Goal: Find specific page/section: Find specific page/section

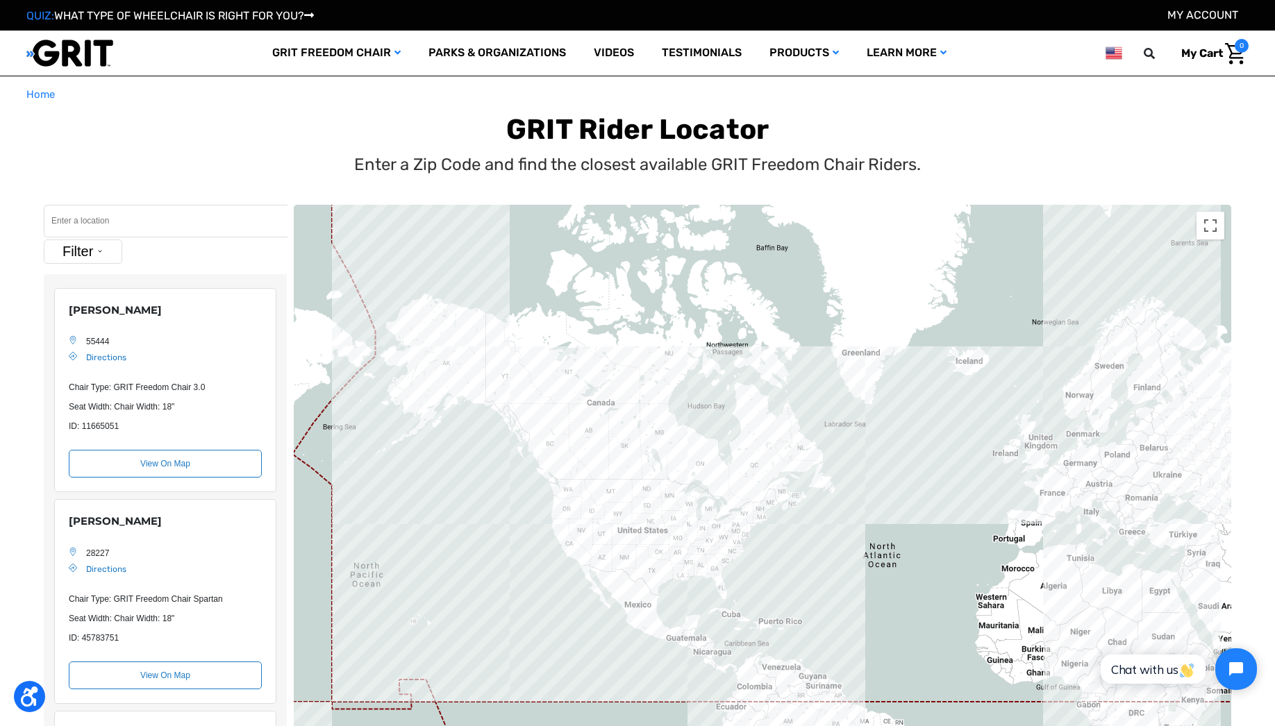
click at [140, 226] on input "Search" at bounding box center [166, 221] width 244 height 33
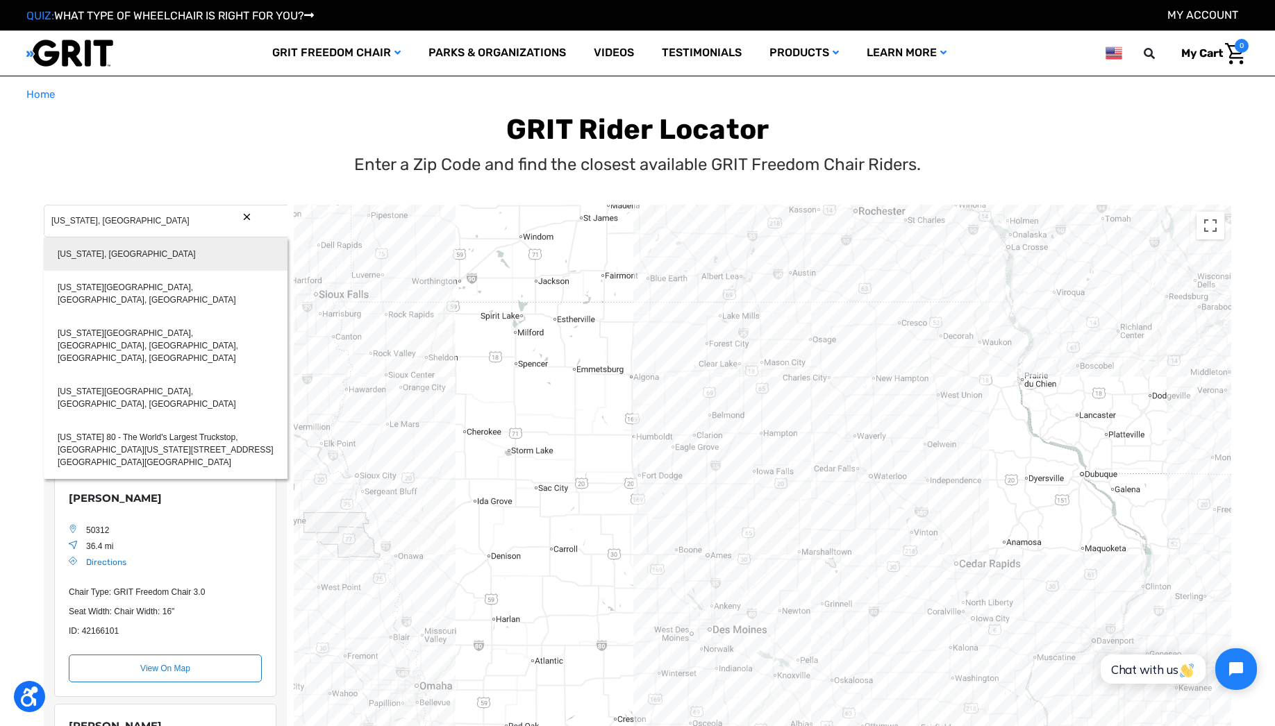
click at [78, 257] on div "[US_STATE], [GEOGRAPHIC_DATA]" at bounding box center [166, 253] width 244 height 33
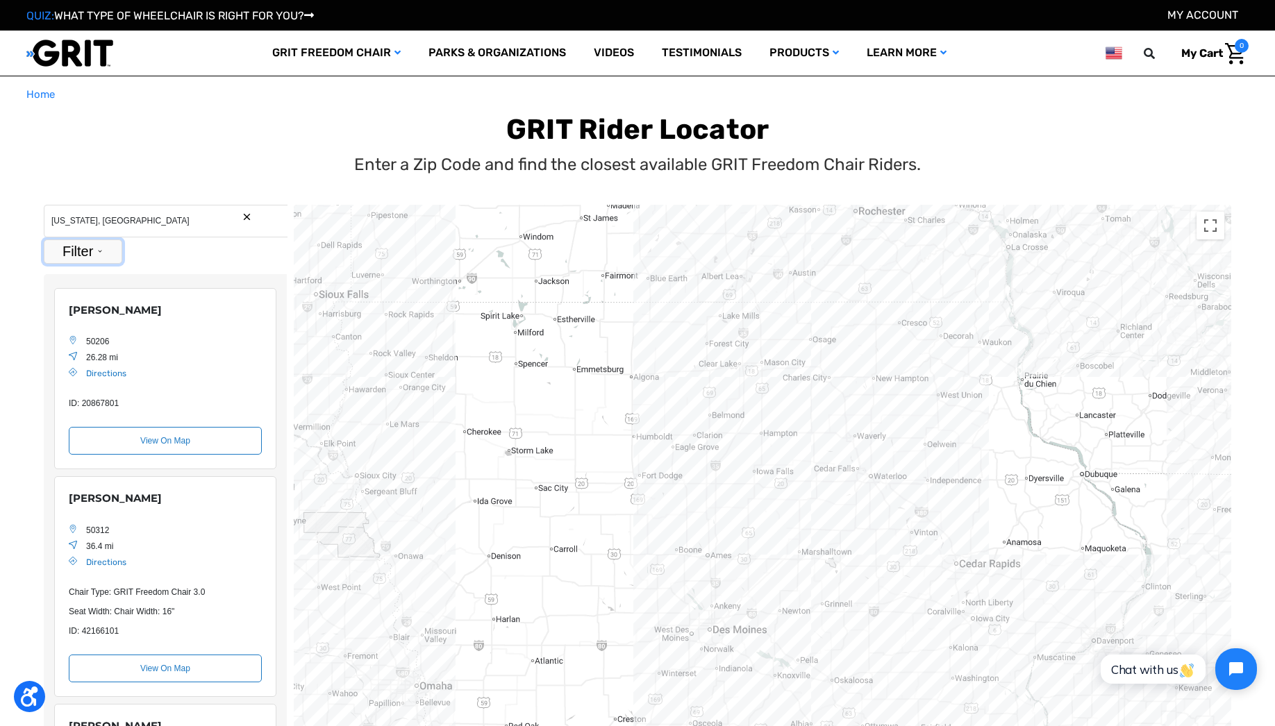
click at [94, 242] on button "Filter" at bounding box center [83, 252] width 78 height 24
click at [91, 359] on label "Park With Chair" at bounding box center [86, 362] width 53 height 25
click at [60, 359] on input "Park With Chair" at bounding box center [55, 362] width 9 height 25
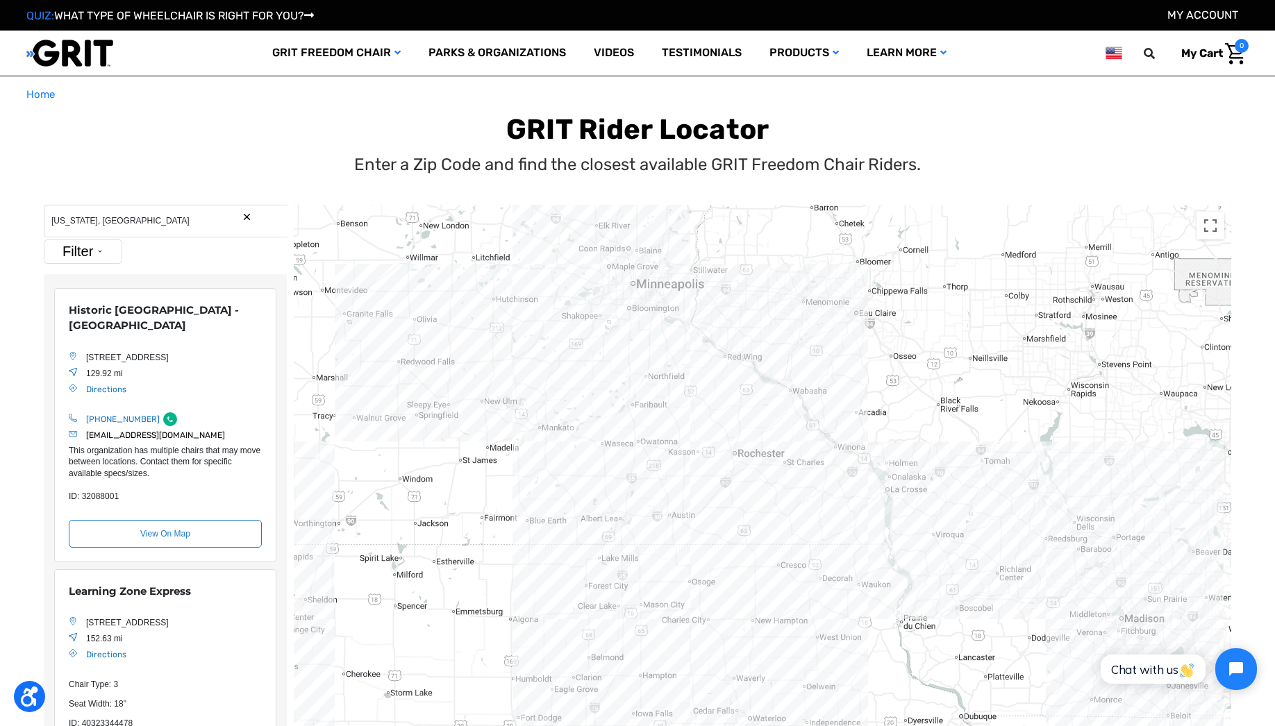
drag, startPoint x: 567, startPoint y: 350, endPoint x: 577, endPoint y: 360, distance: 13.7
click at [577, 360] on div "Location Map" at bounding box center [762, 517] width 937 height 625
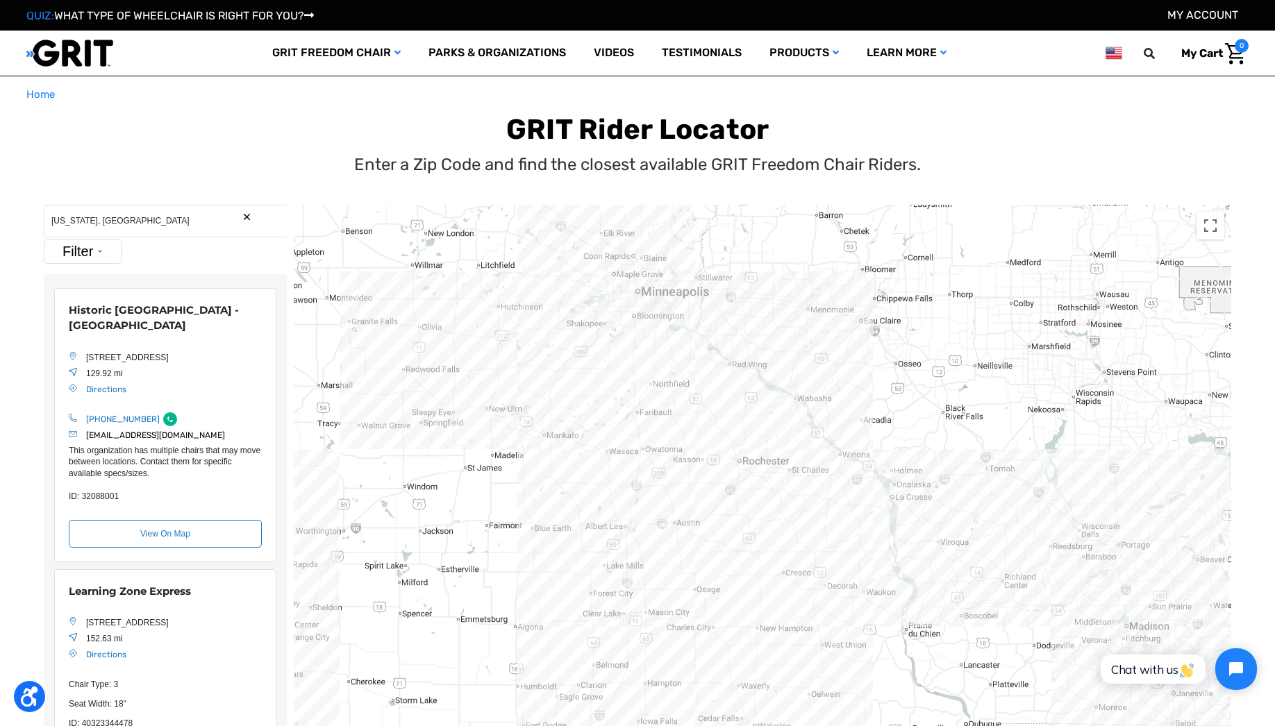
click at [52, 223] on input "[US_STATE], [GEOGRAPHIC_DATA]" at bounding box center [166, 221] width 244 height 33
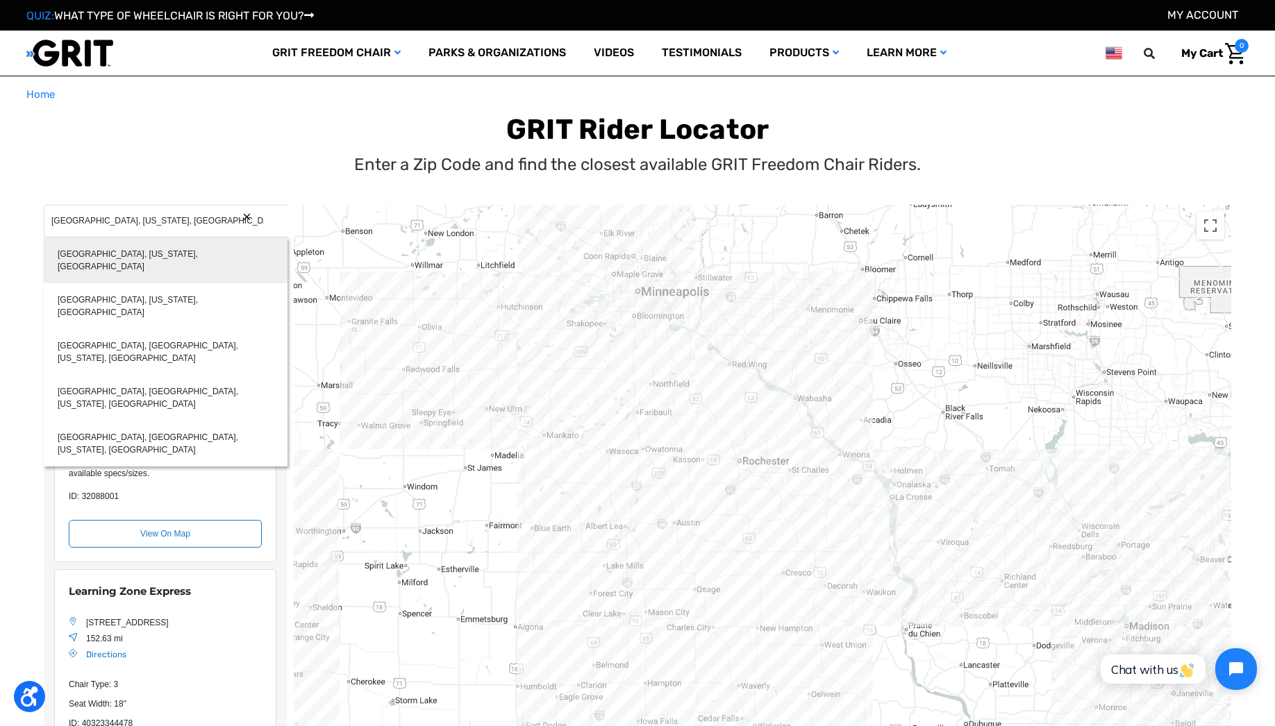
type input "[GEOGRAPHIC_DATA], [US_STATE], [GEOGRAPHIC_DATA]"
click at [74, 261] on div "[GEOGRAPHIC_DATA], [US_STATE], [GEOGRAPHIC_DATA]" at bounding box center [166, 260] width 244 height 46
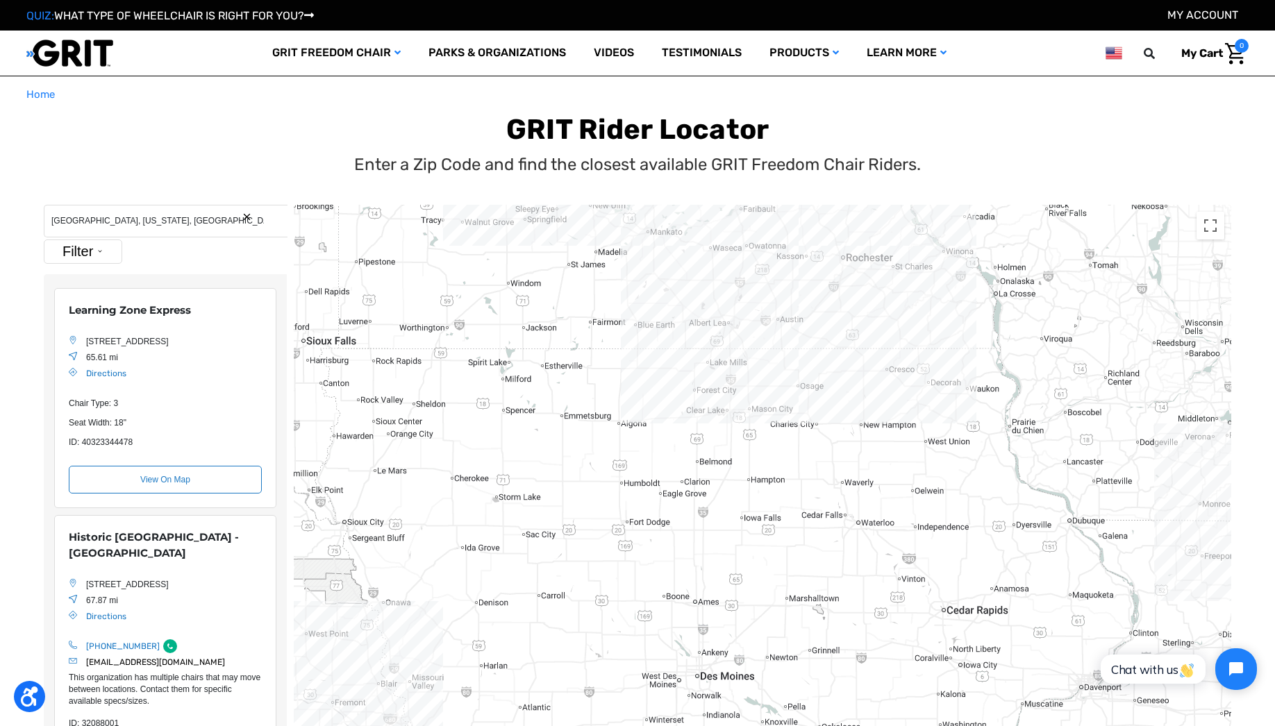
drag, startPoint x: 767, startPoint y: 417, endPoint x: 767, endPoint y: 459, distance: 41.7
click at [767, 459] on div "Location Map" at bounding box center [762, 517] width 937 height 625
click at [877, 313] on div "Location Map" at bounding box center [762, 517] width 937 height 625
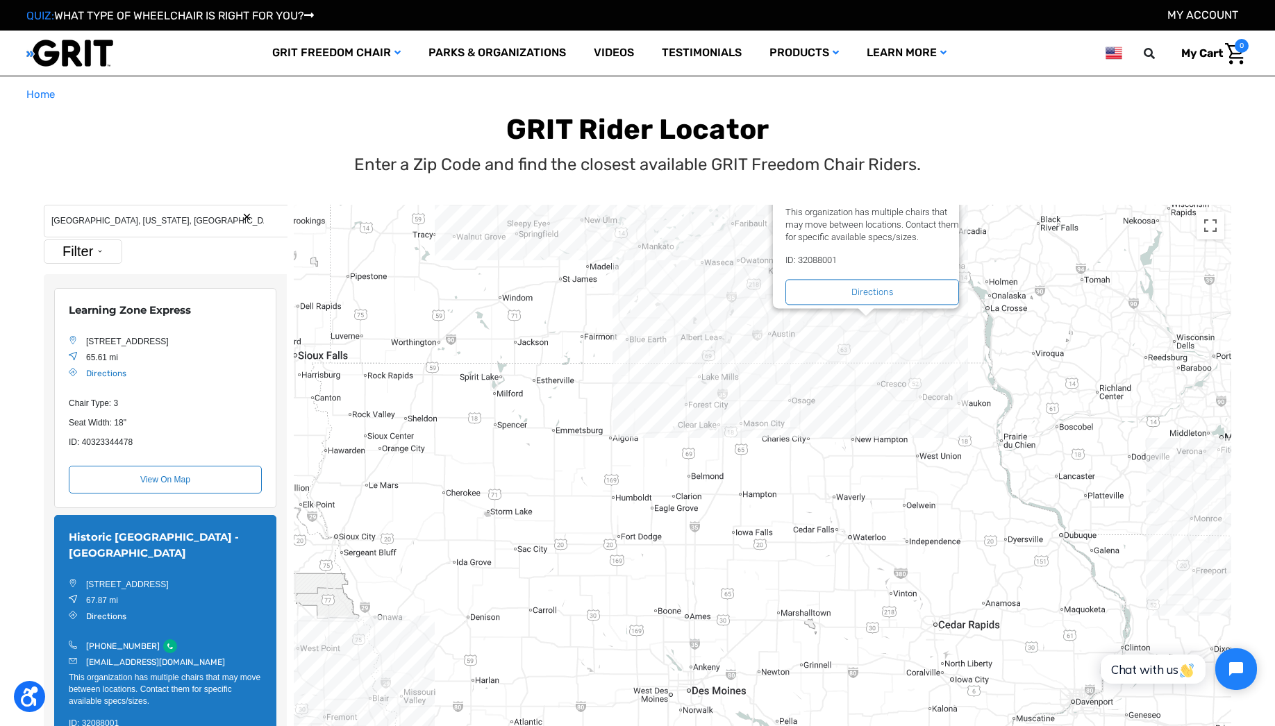
scroll to position [242, 0]
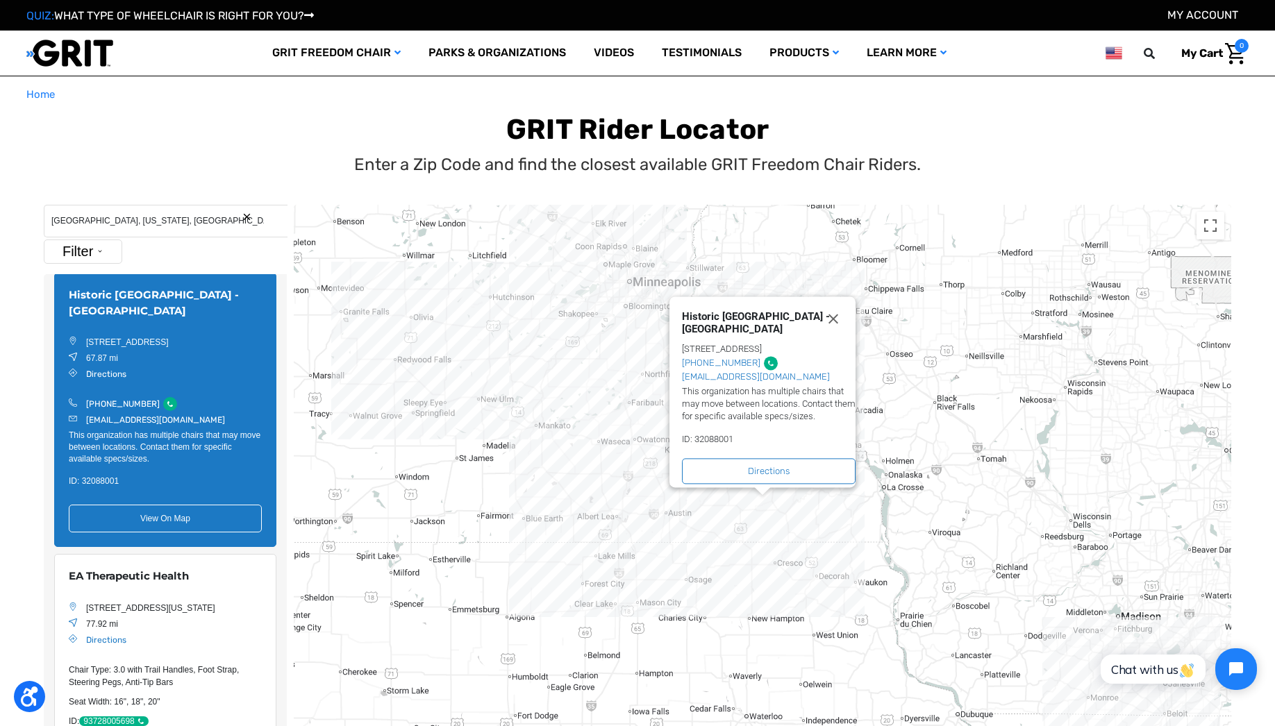
click at [728, 321] on div "Historic [GEOGRAPHIC_DATA] - [GEOGRAPHIC_DATA]" at bounding box center [760, 322] width 157 height 25
copy div "Historic [GEOGRAPHIC_DATA] - [GEOGRAPHIC_DATA]"
click at [714, 560] on div "Historic [GEOGRAPHIC_DATA] - [GEOGRAPHIC_DATA] [STREET_ADDRESS] [PHONE_NUMBER] …" at bounding box center [762, 517] width 937 height 625
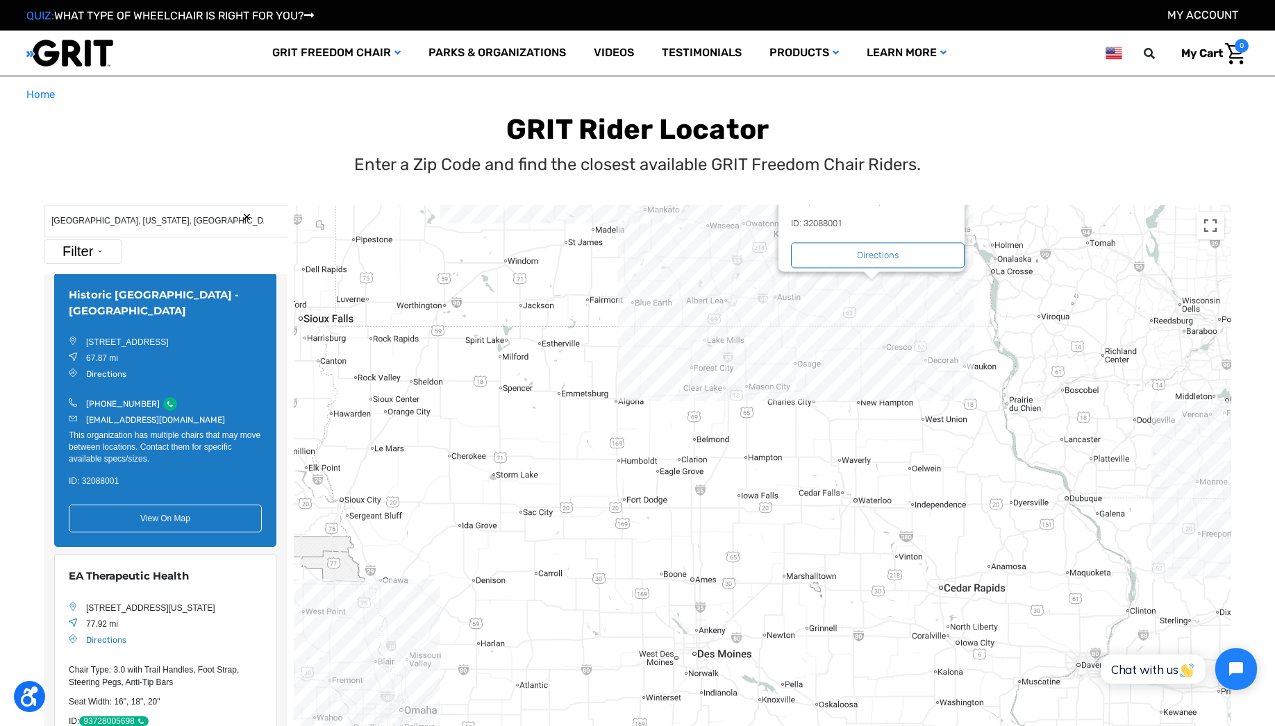
drag, startPoint x: 655, startPoint y: 570, endPoint x: 769, endPoint y: 342, distance: 254.6
click at [769, 342] on div "Historic [GEOGRAPHIC_DATA] - [GEOGRAPHIC_DATA] [STREET_ADDRESS] [PHONE_NUMBER] …" at bounding box center [762, 517] width 937 height 625
click at [404, 701] on div "Historic [GEOGRAPHIC_DATA] - [GEOGRAPHIC_DATA] [STREET_ADDRESS] [PHONE_NUMBER] …" at bounding box center [762, 517] width 937 height 625
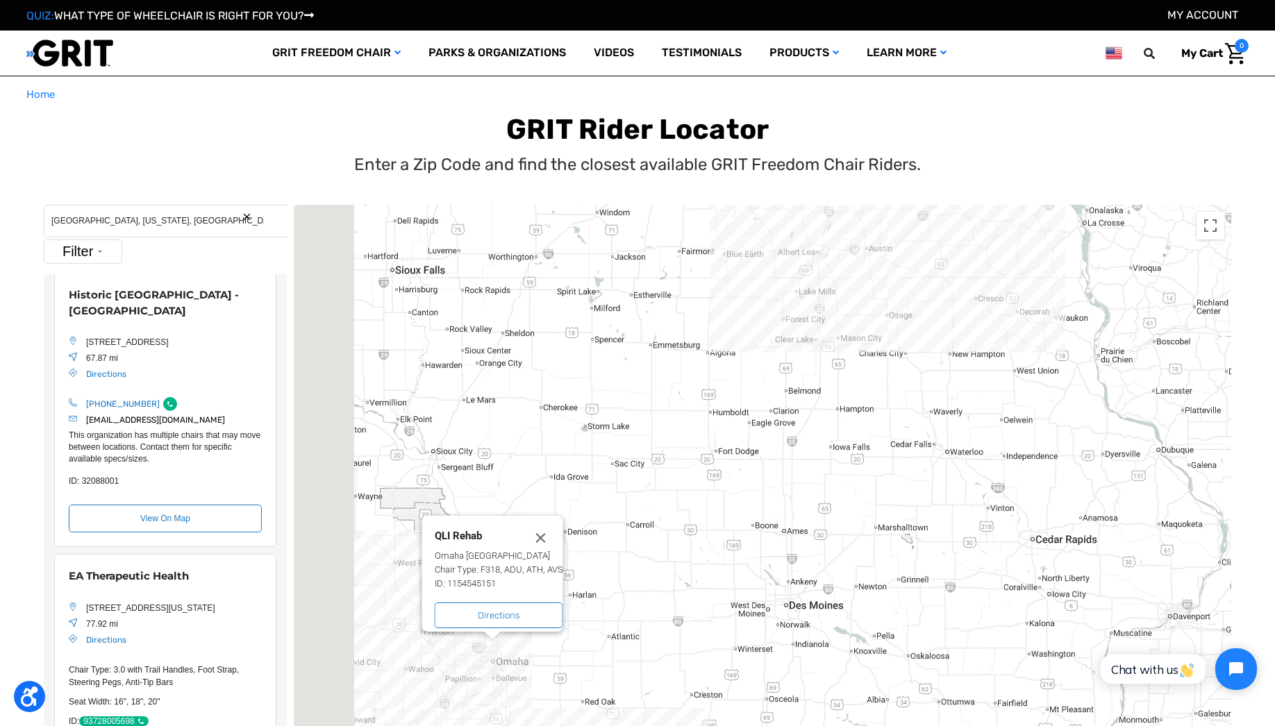
scroll to position [2736, 0]
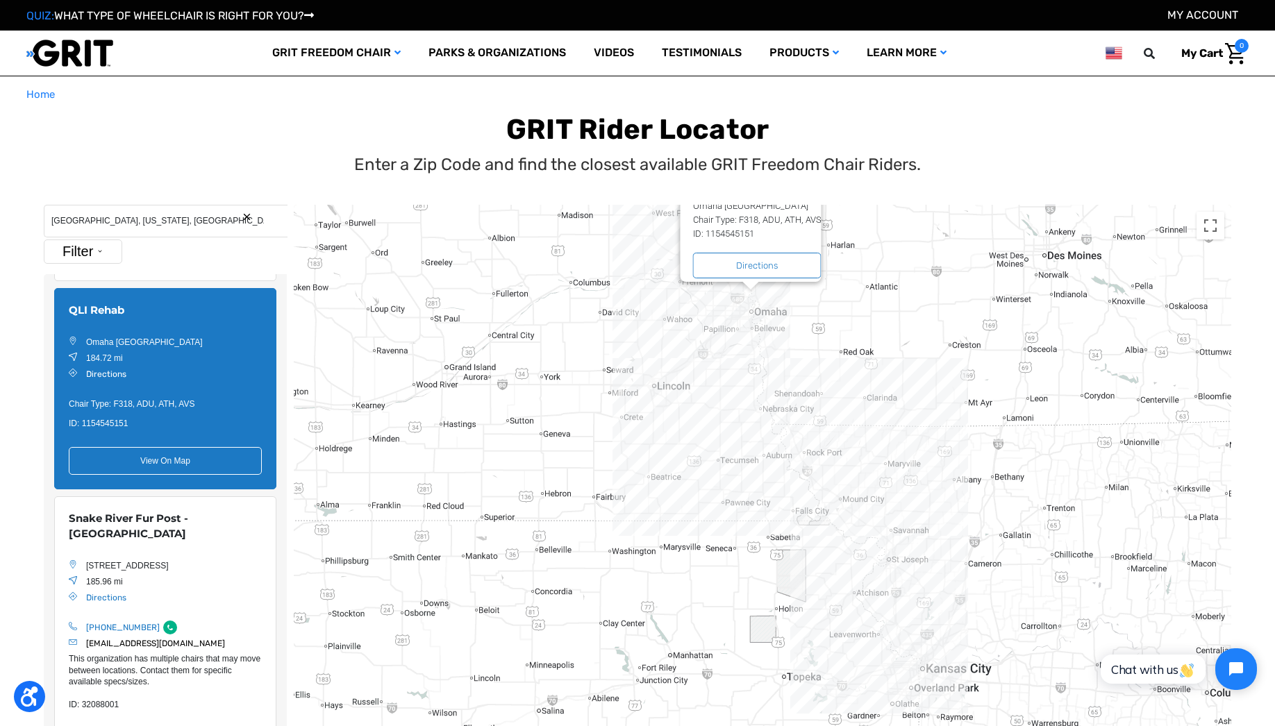
drag, startPoint x: 849, startPoint y: 576, endPoint x: 837, endPoint y: 365, distance: 211.4
click at [837, 365] on div "QLI Rehab Omaha [GEOGRAPHIC_DATA] Website Chair Type: F318, ADU, ATH, AVS Seat …" at bounding box center [762, 517] width 937 height 625
click at [888, 392] on div "QLI Rehab Omaha [GEOGRAPHIC_DATA] Website Chair Type: F318, ADU, ATH, AVS Seat …" at bounding box center [762, 517] width 937 height 625
click at [897, 527] on div "QLI Rehab Omaha [GEOGRAPHIC_DATA] Website Chair Type: F318, ADU, ATH, AVS Seat …" at bounding box center [762, 517] width 937 height 625
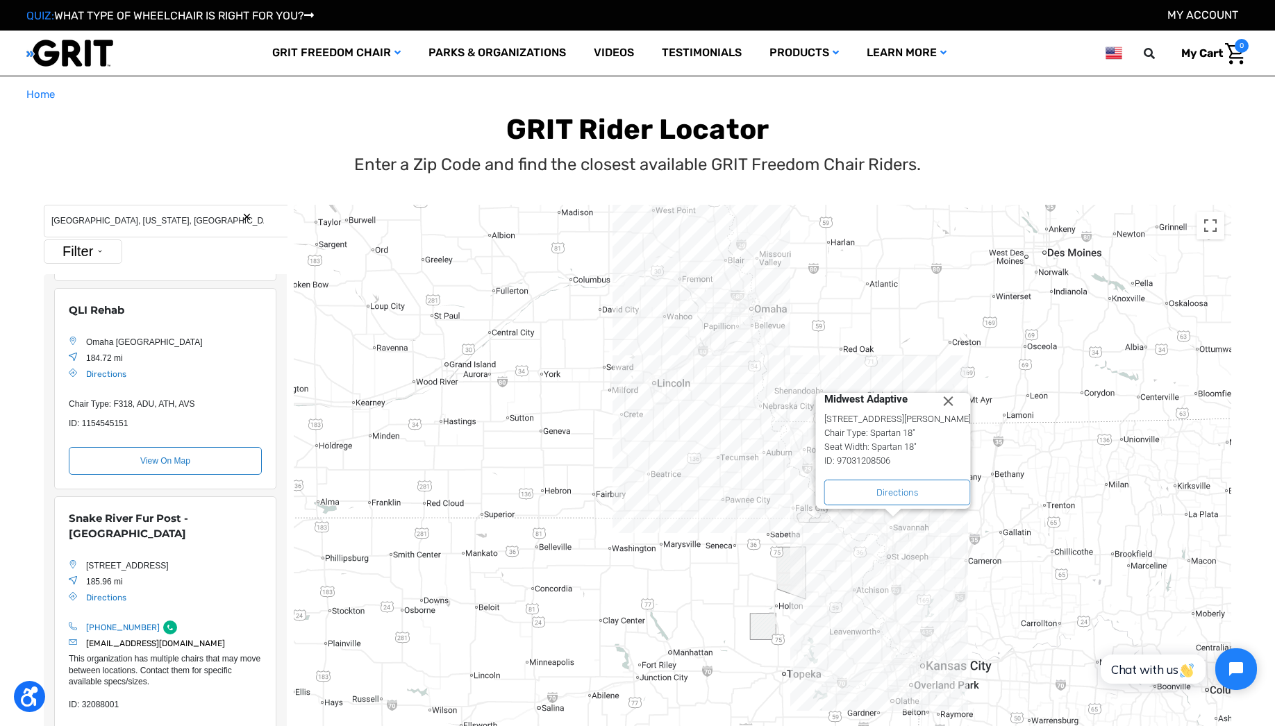
scroll to position [4122, 0]
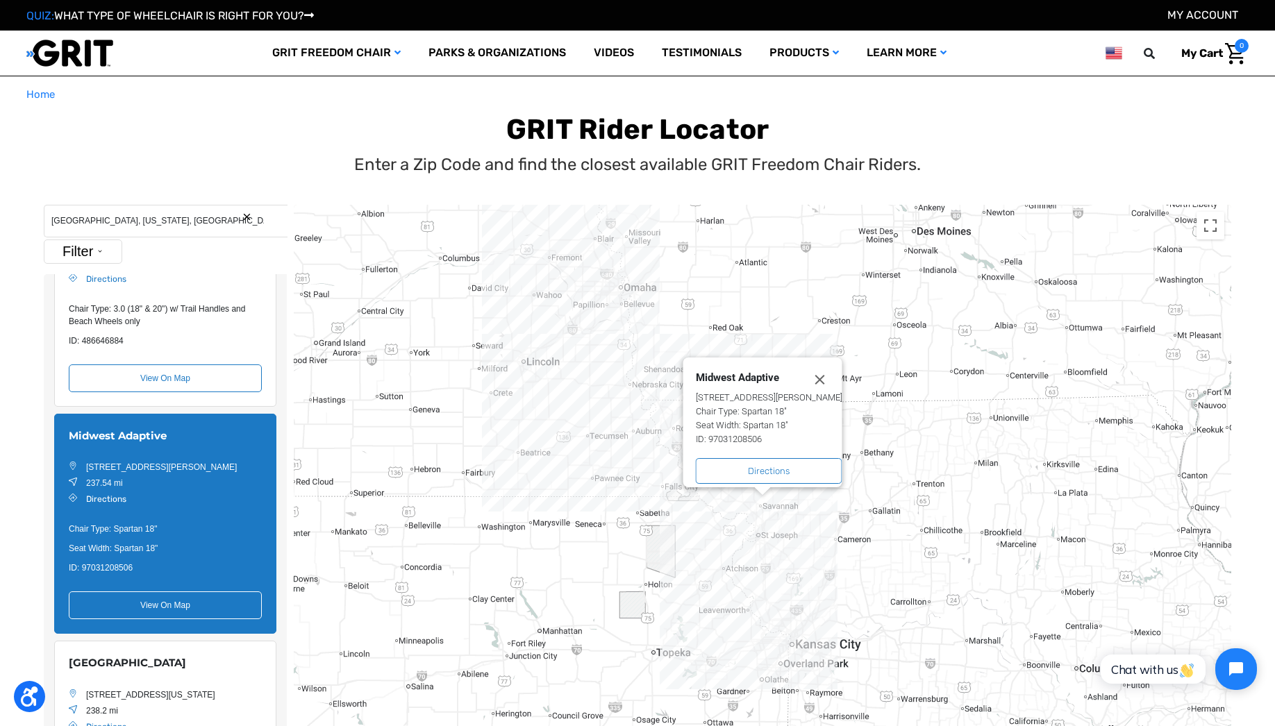
click at [959, 413] on div "Midwest Adaptive [STREET_ADDRESS][PERSON_NAME] Website Chair Type: Spartan 18" …" at bounding box center [762, 517] width 937 height 625
click at [834, 374] on button "Close" at bounding box center [827, 379] width 31 height 17
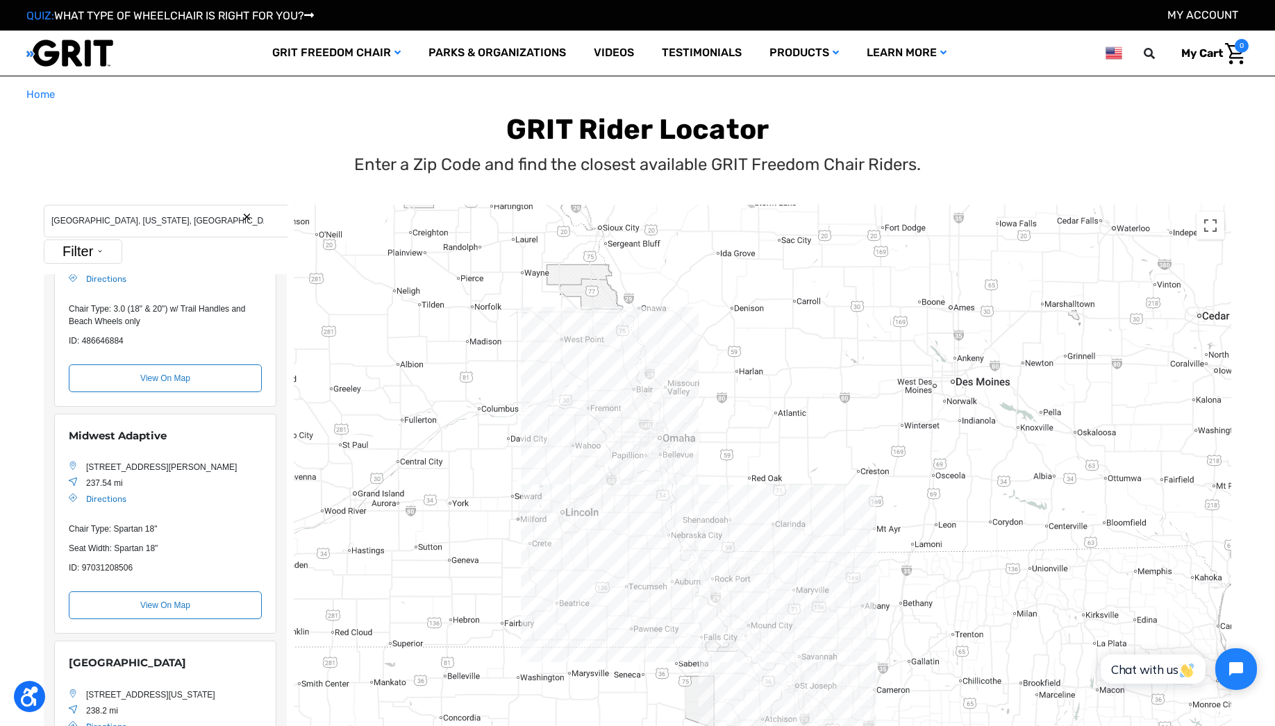
drag, startPoint x: 808, startPoint y: 280, endPoint x: 846, endPoint y: 427, distance: 152.3
click at [846, 427] on div "Location Map" at bounding box center [762, 517] width 937 height 625
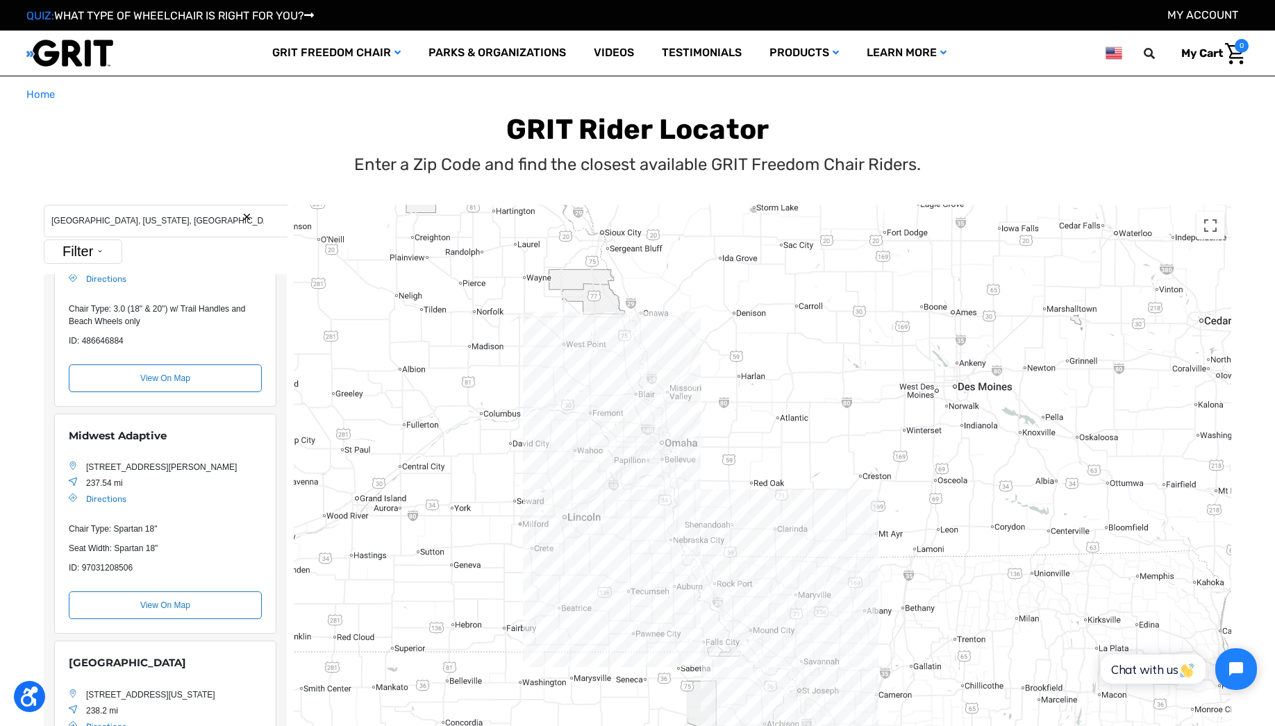
scroll to position [3, 0]
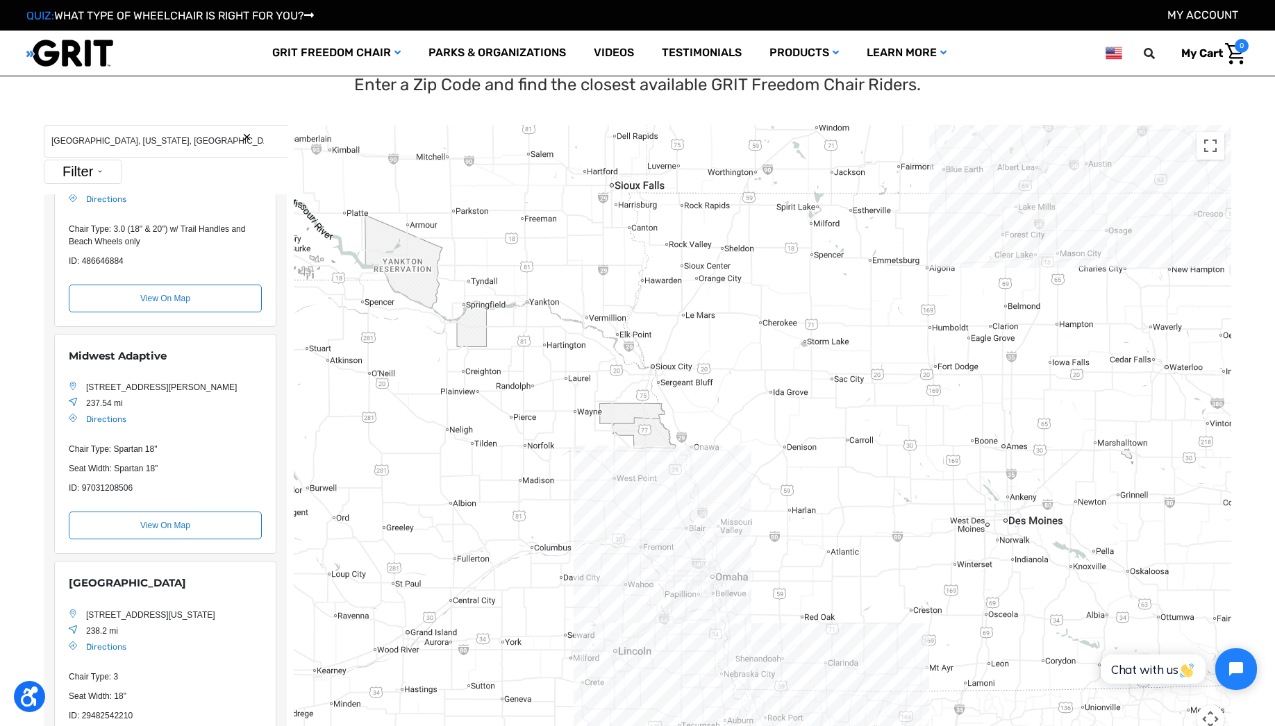
drag, startPoint x: 826, startPoint y: 342, endPoint x: 876, endPoint y: 558, distance: 221.8
click at [876, 558] on div "Location Map" at bounding box center [762, 437] width 937 height 625
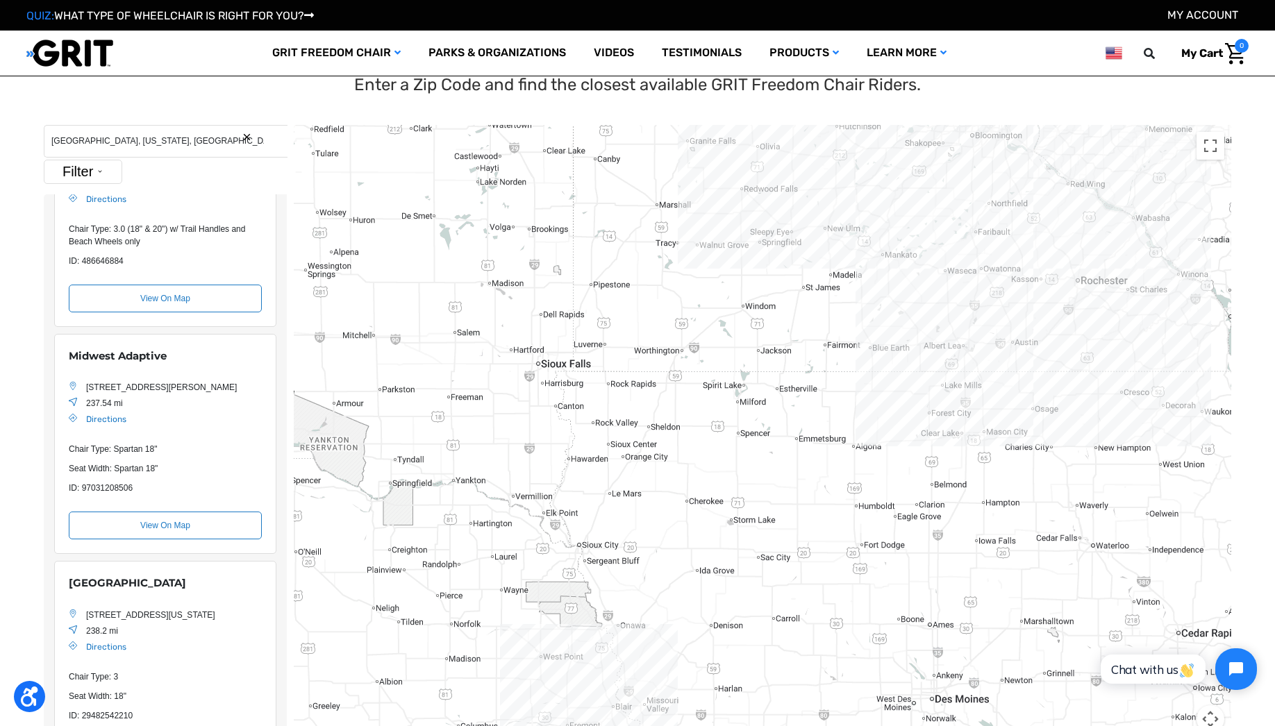
drag, startPoint x: 925, startPoint y: 217, endPoint x: 838, endPoint y: 421, distance: 222.5
click at [838, 421] on div "Location Map" at bounding box center [762, 437] width 937 height 625
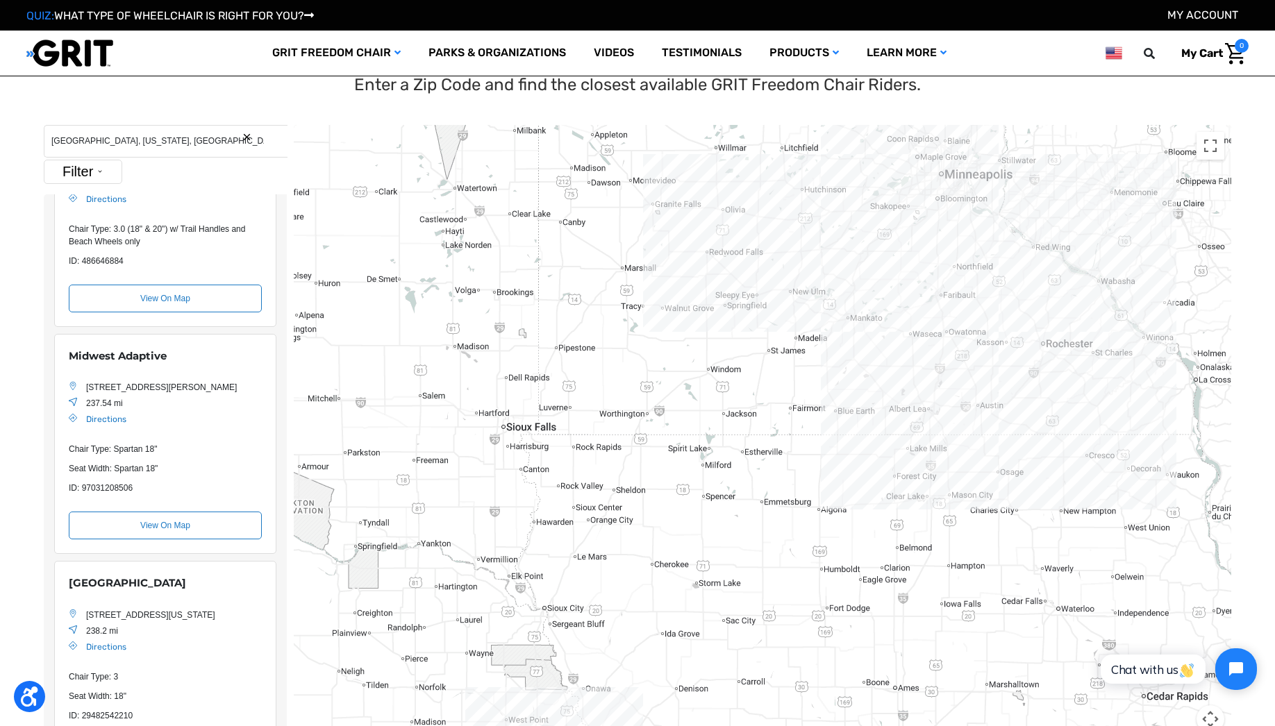
click at [1046, 323] on div "Location Map" at bounding box center [762, 437] width 937 height 625
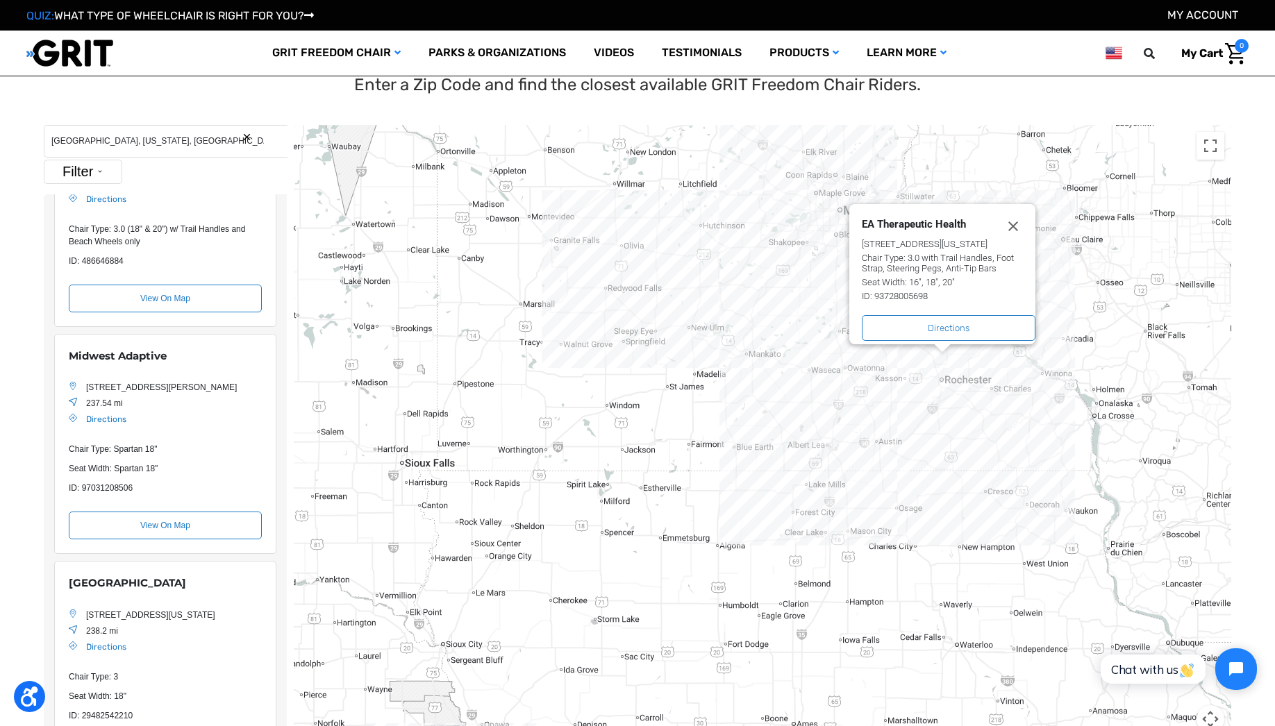
scroll to position [509, 0]
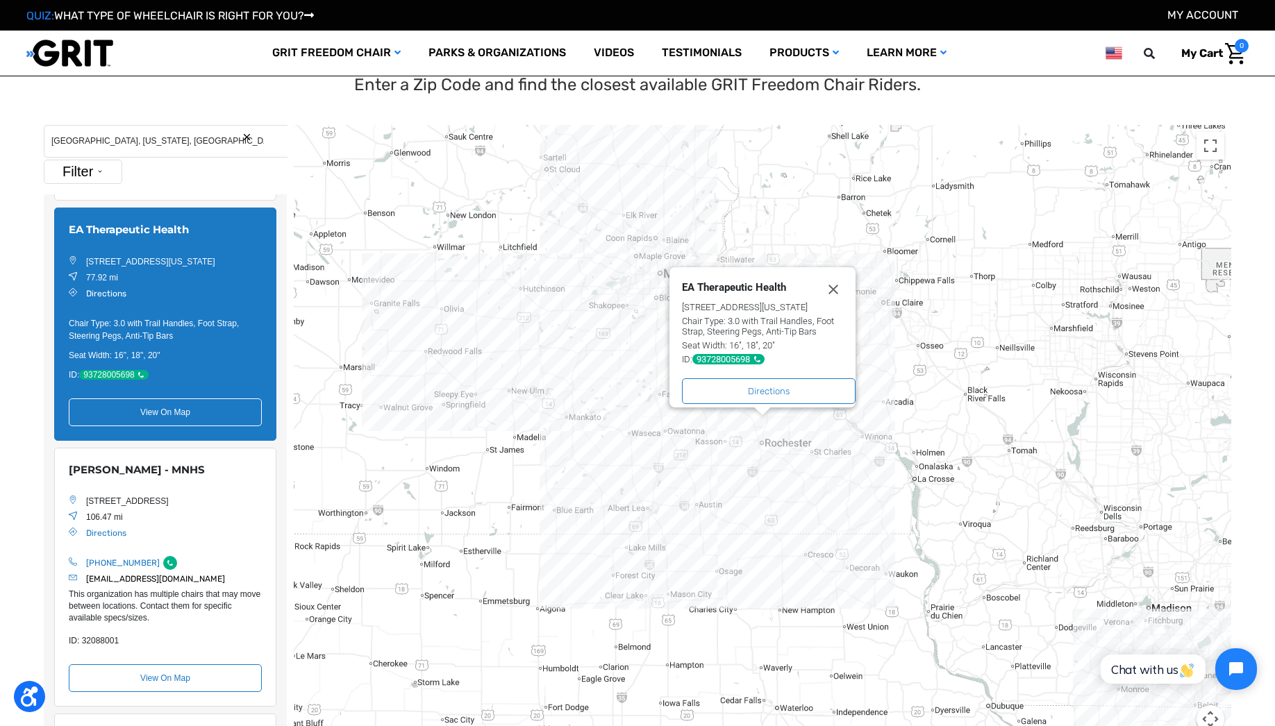
click at [670, 417] on div "EA Therapeutic Health [STREET_ADDRESS][US_STATE] Website Chair Type: 3.0 with T…" at bounding box center [762, 437] width 937 height 625
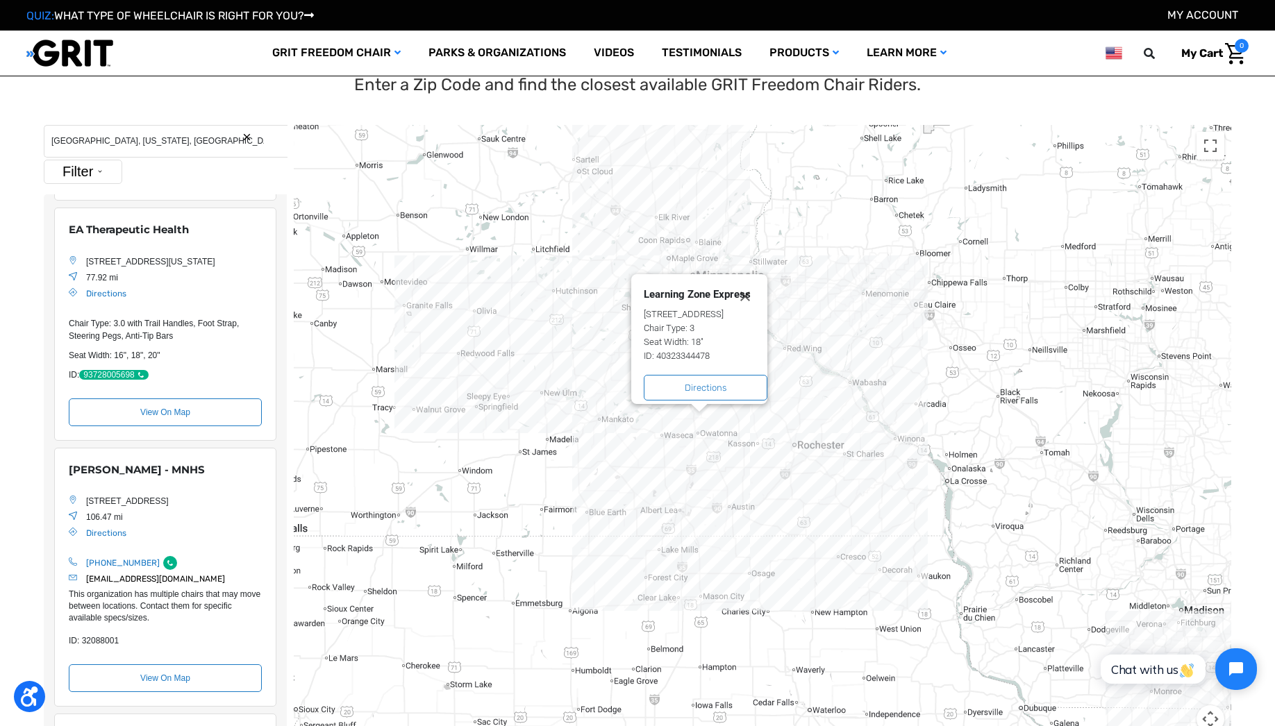
scroll to position [14, 0]
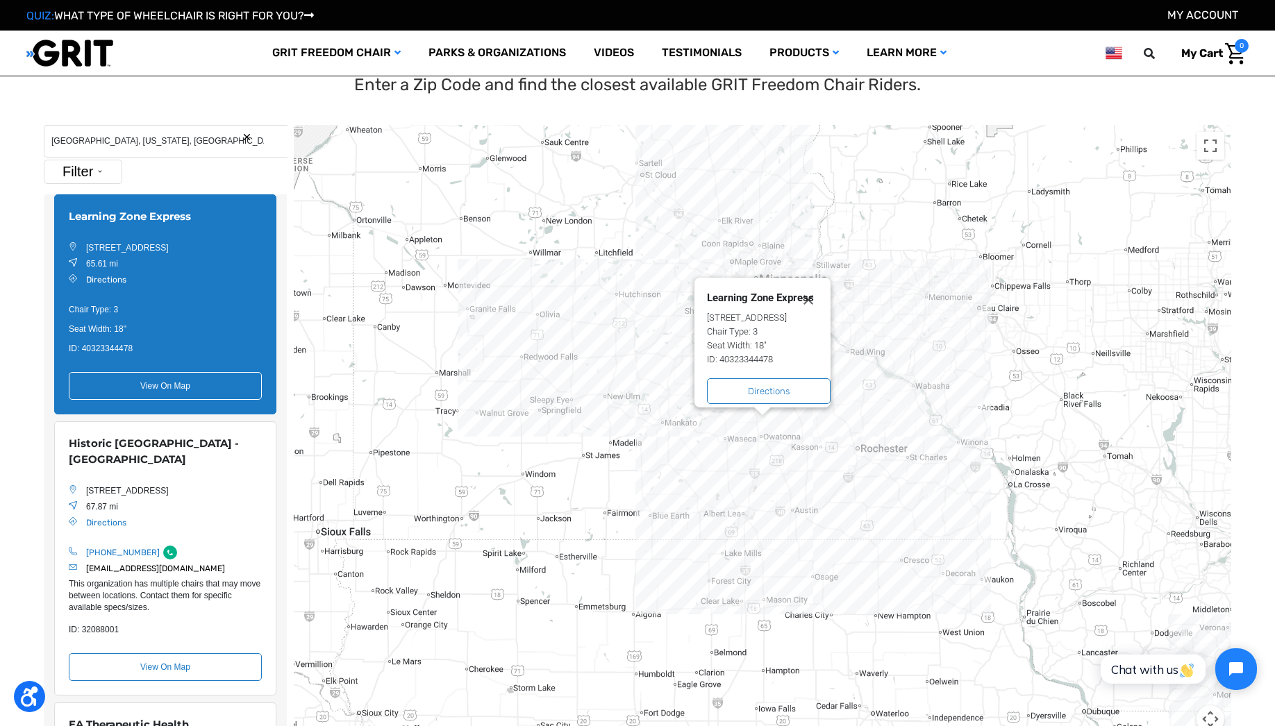
click at [732, 292] on div "Learning Zone Express" at bounding box center [760, 298] width 107 height 12
copy div "Learning Zone Express"
click at [861, 430] on div "Learning Zone Express [STREET_ADDRESS] Website Chair Type: 3 Seat Width: 18" ID…" at bounding box center [762, 437] width 937 height 625
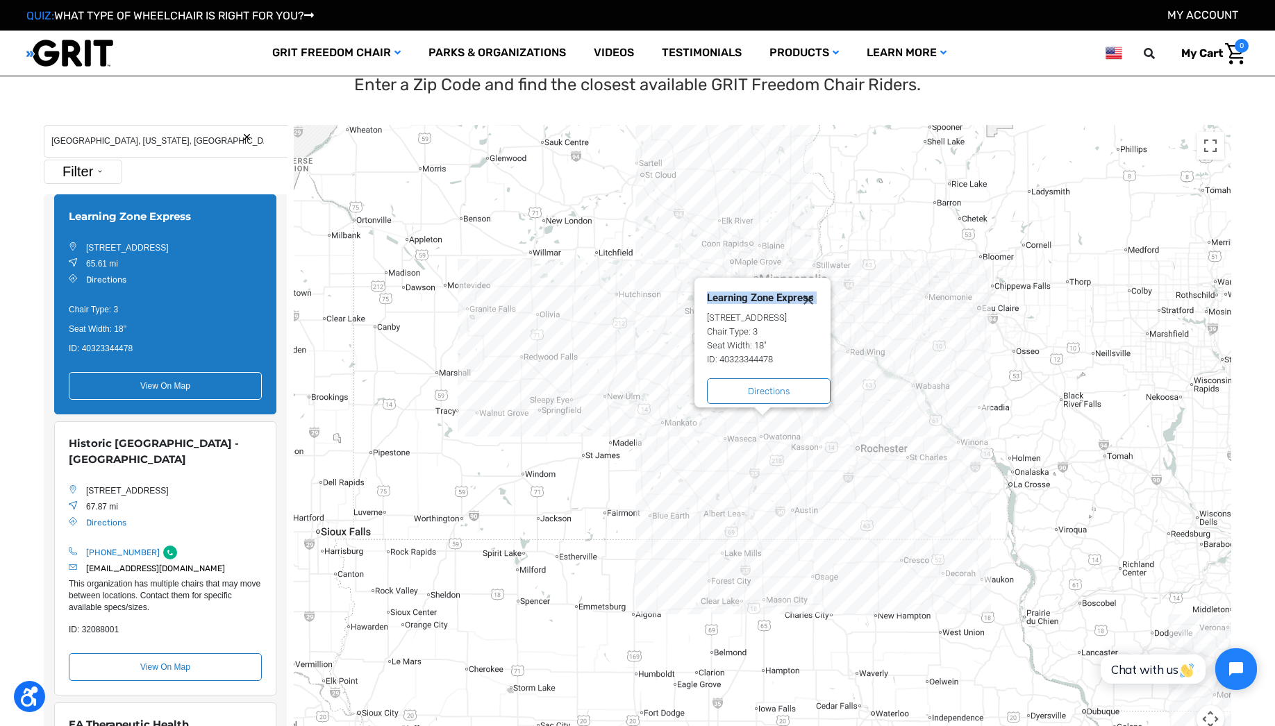
scroll to position [509, 0]
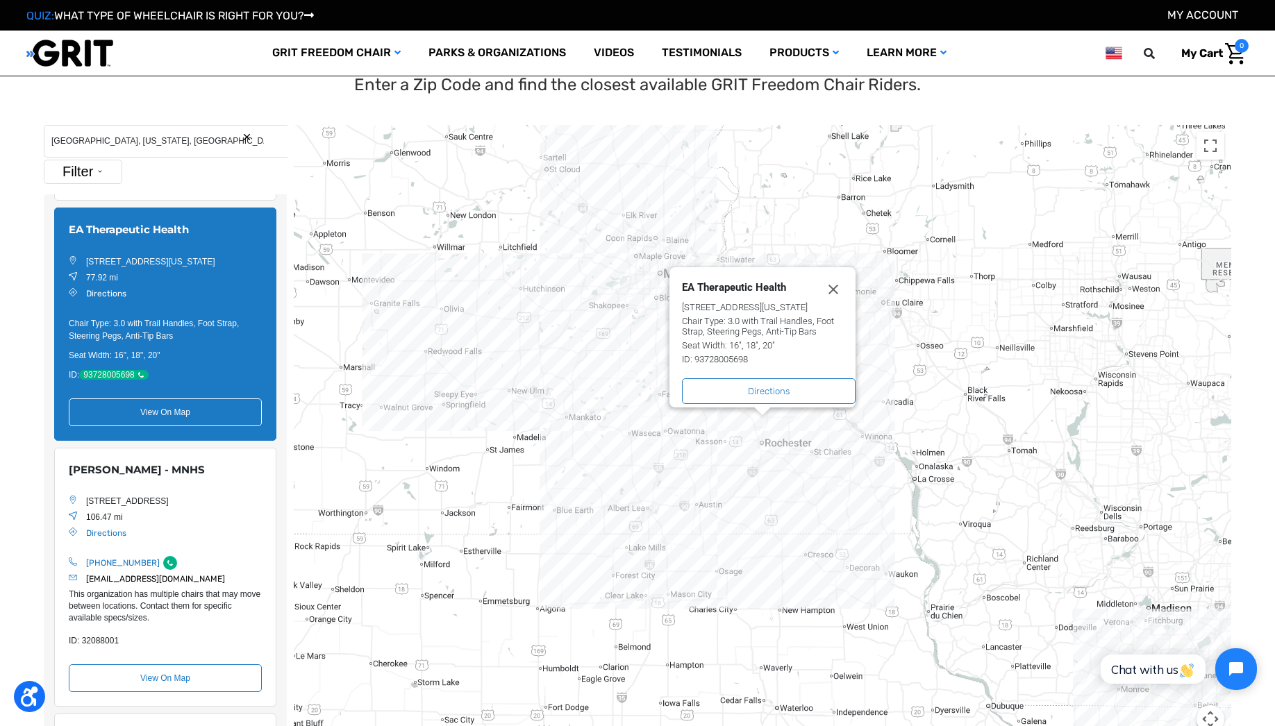
click at [768, 281] on div "EA Therapeutic Health" at bounding box center [760, 287] width 157 height 12
copy div "EA Therapeutic Health"
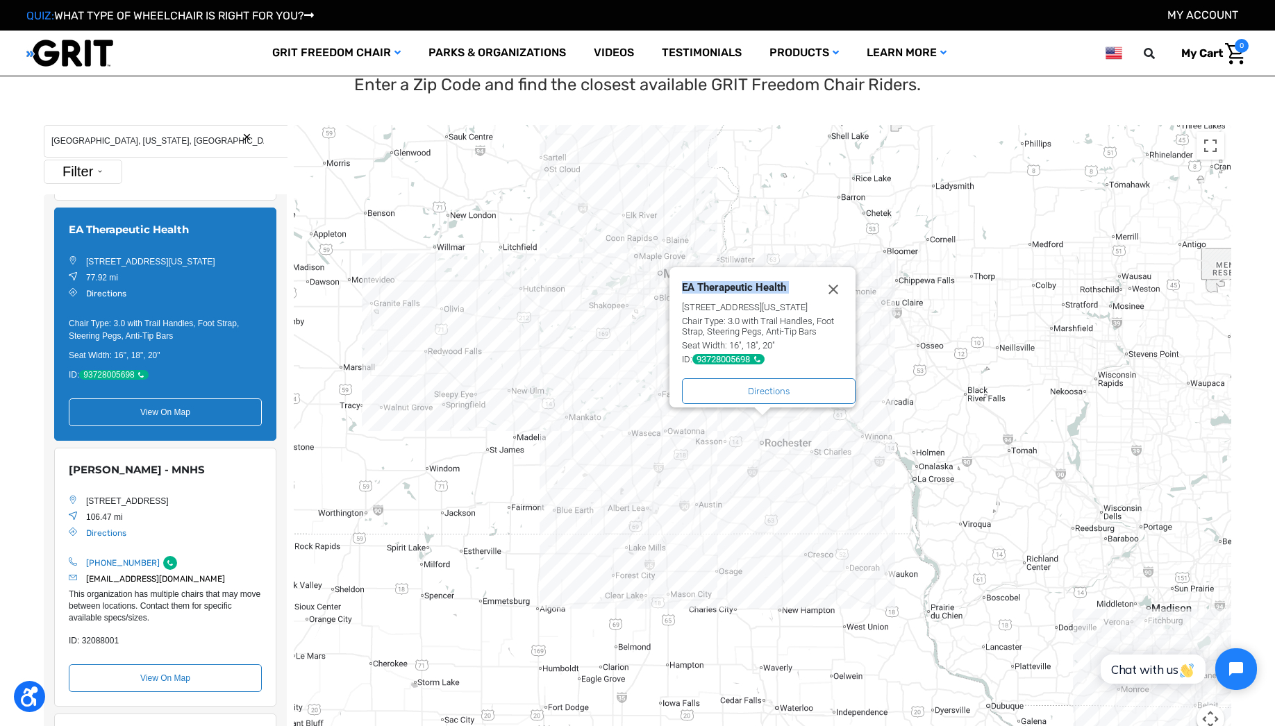
click at [1065, 412] on div "EA Therapeutic Health [STREET_ADDRESS][US_STATE] Website Chair Type: 3.0 with T…" at bounding box center [762, 437] width 937 height 625
click at [430, 427] on div "EA Therapeutic Health [STREET_ADDRESS][US_STATE] Website Chair Type: 3.0 with T…" at bounding box center [762, 437] width 937 height 625
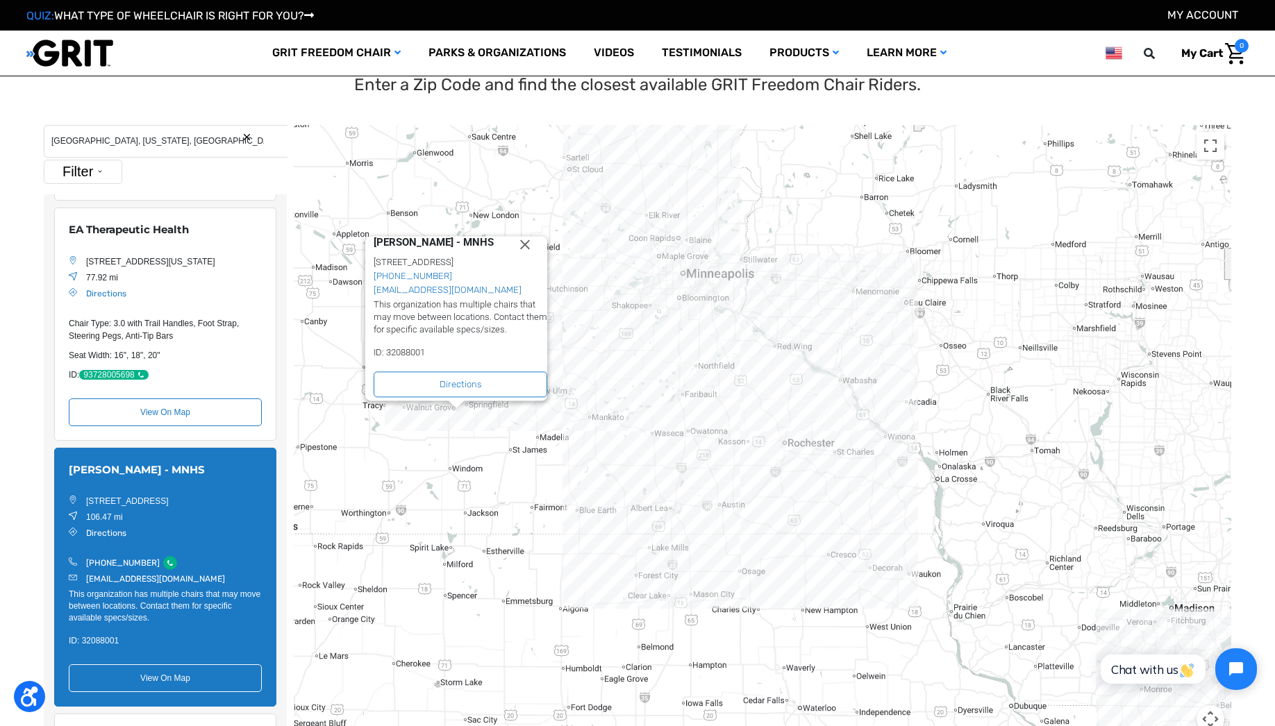
scroll to position [762, 0]
